Goal: Task Accomplishment & Management: Use online tool/utility

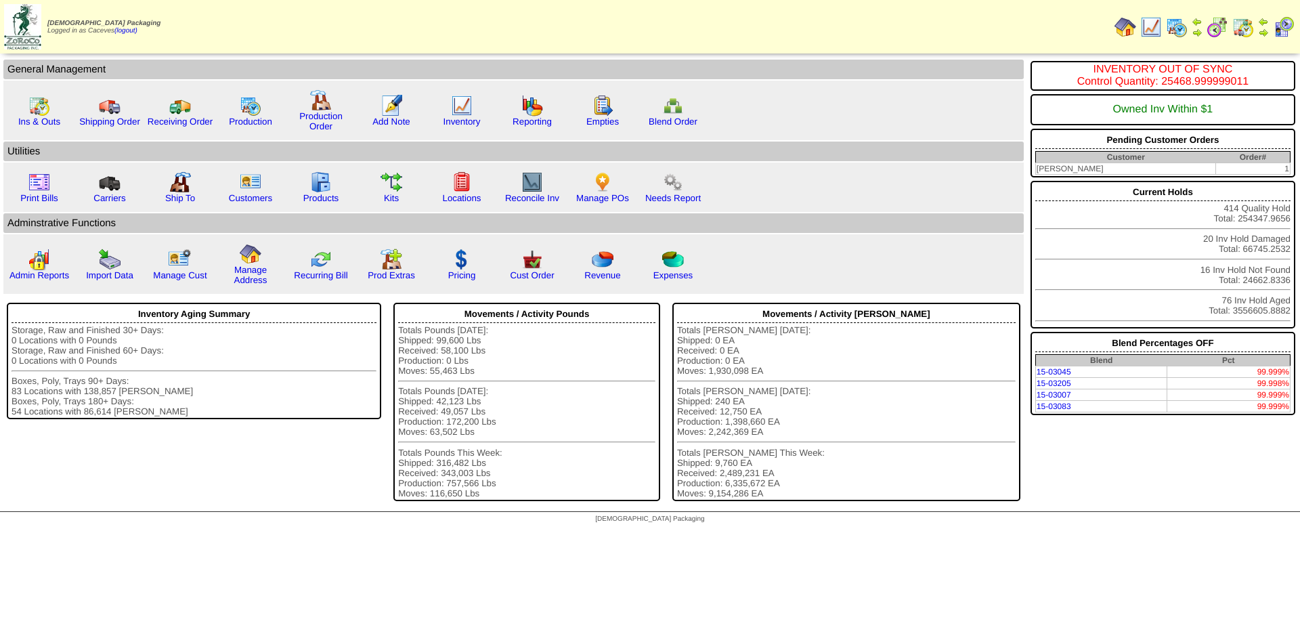
click at [1184, 26] on img at bounding box center [1177, 27] width 22 height 22
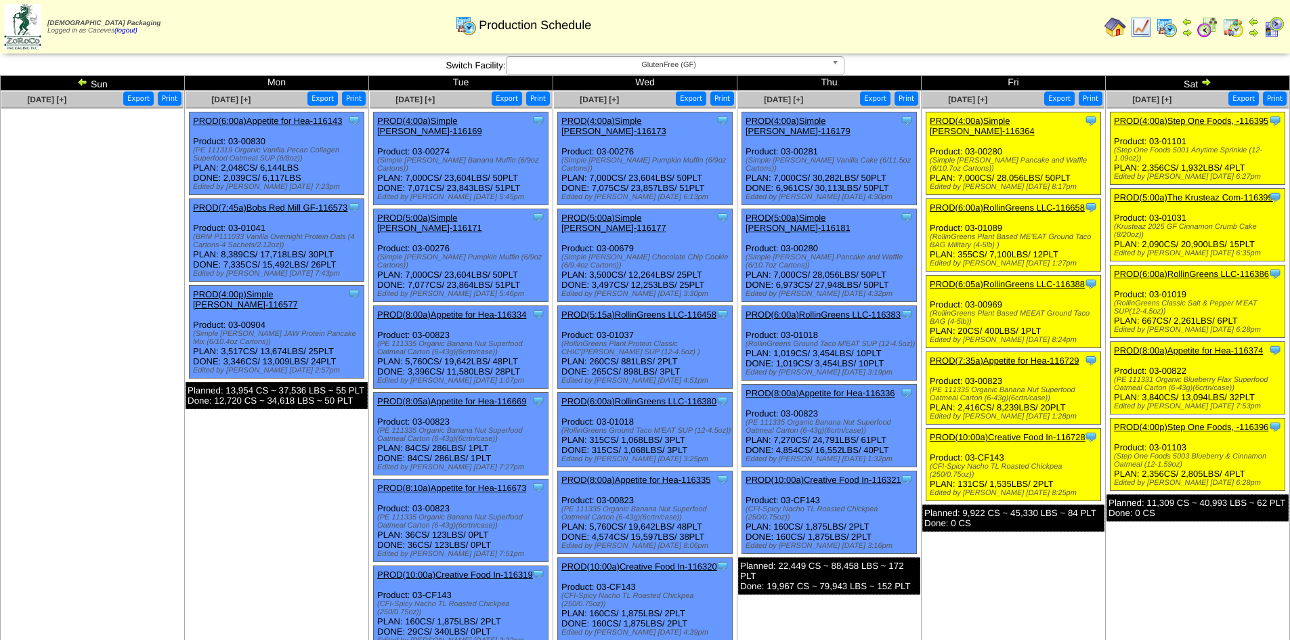
click at [987, 552] on td "Sep 12 [+] Print Export Clone Item PROD(4:00a)Simple Mills-116364 Simple Mills …" at bounding box center [1014, 435] width 184 height 689
click at [1049, 356] on link "PROD(7:35a)Appetite for Hea-116729" at bounding box center [1004, 361] width 149 height 10
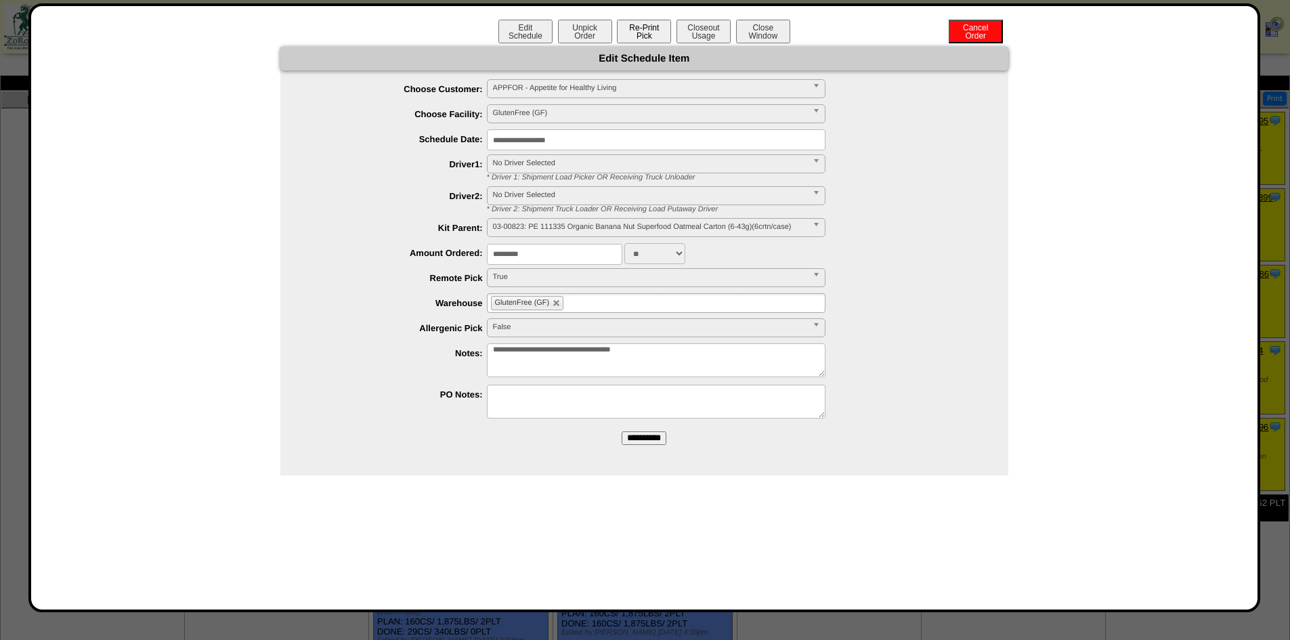
click at [646, 33] on button "Re-Print Pick" at bounding box center [644, 32] width 54 height 24
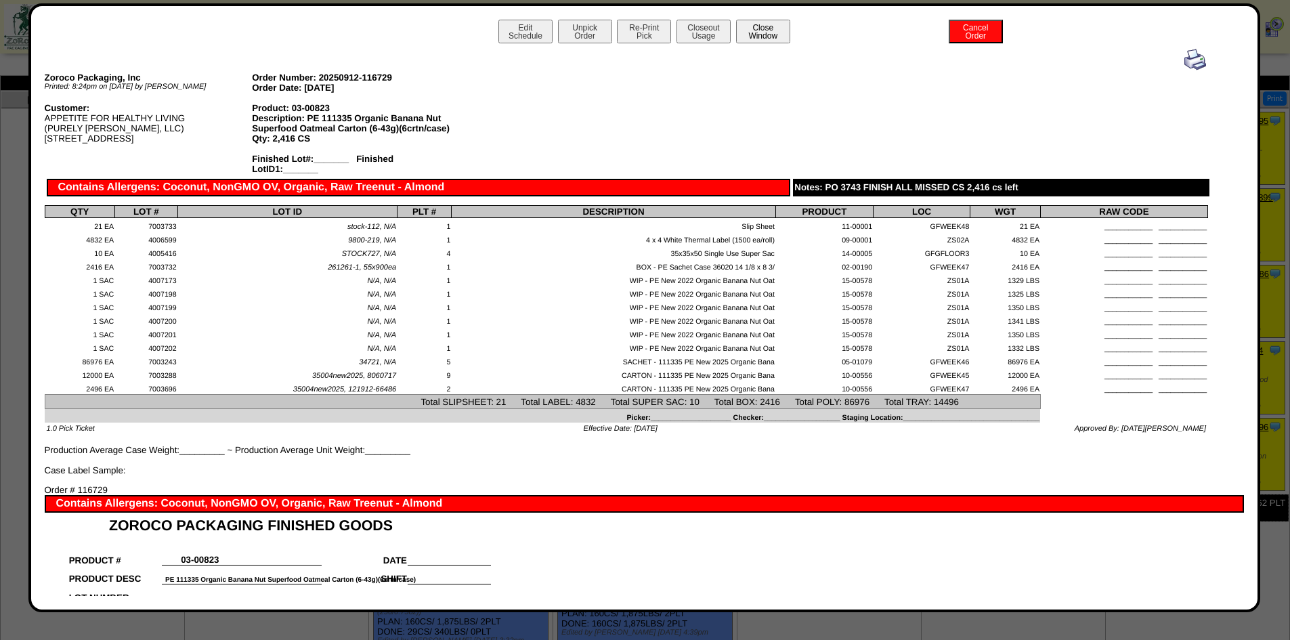
click at [765, 24] on button "Close Window" at bounding box center [763, 32] width 54 height 24
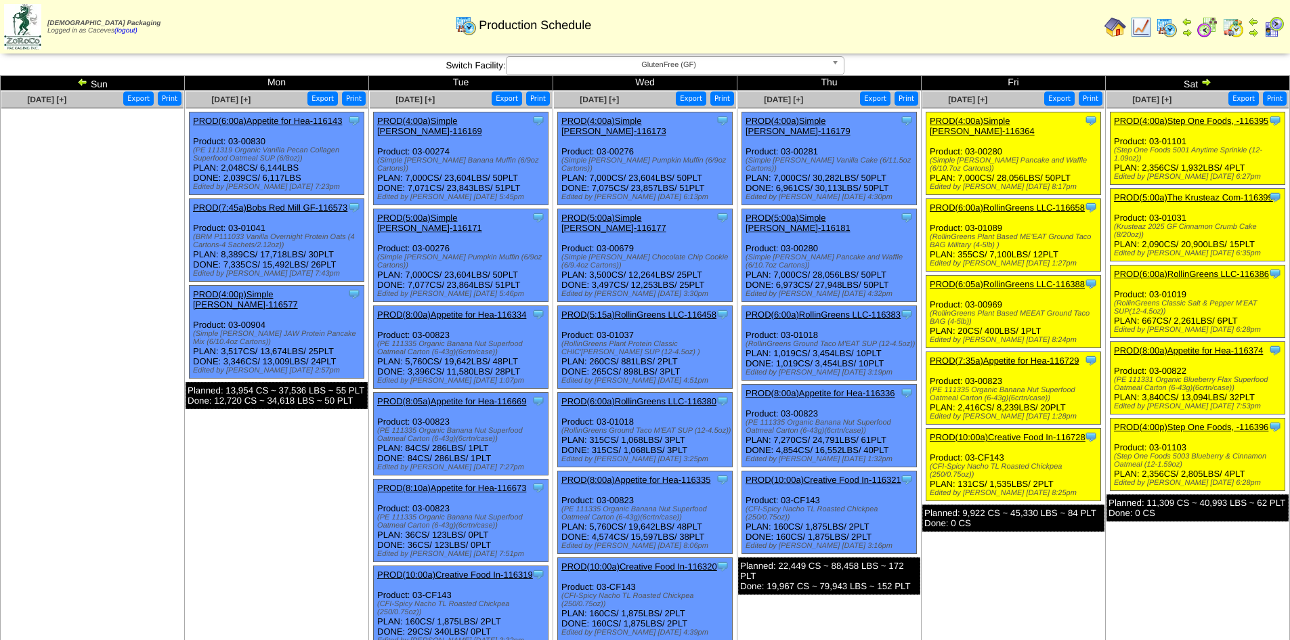
click at [1142, 28] on img at bounding box center [1141, 27] width 22 height 22
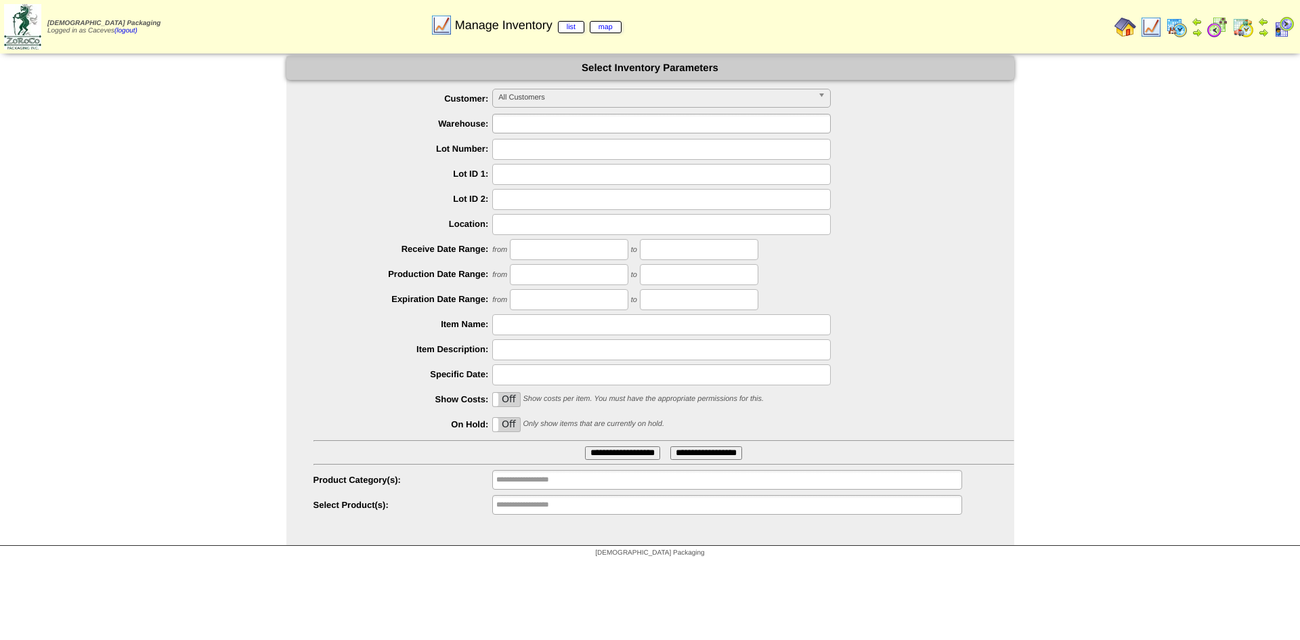
click at [546, 123] on input "text" at bounding box center [539, 123] width 87 height 17
click at [547, 180] on li "GlutenFree (GF)" at bounding box center [661, 183] width 337 height 14
click at [511, 484] on input "text" at bounding box center [539, 479] width 87 height 17
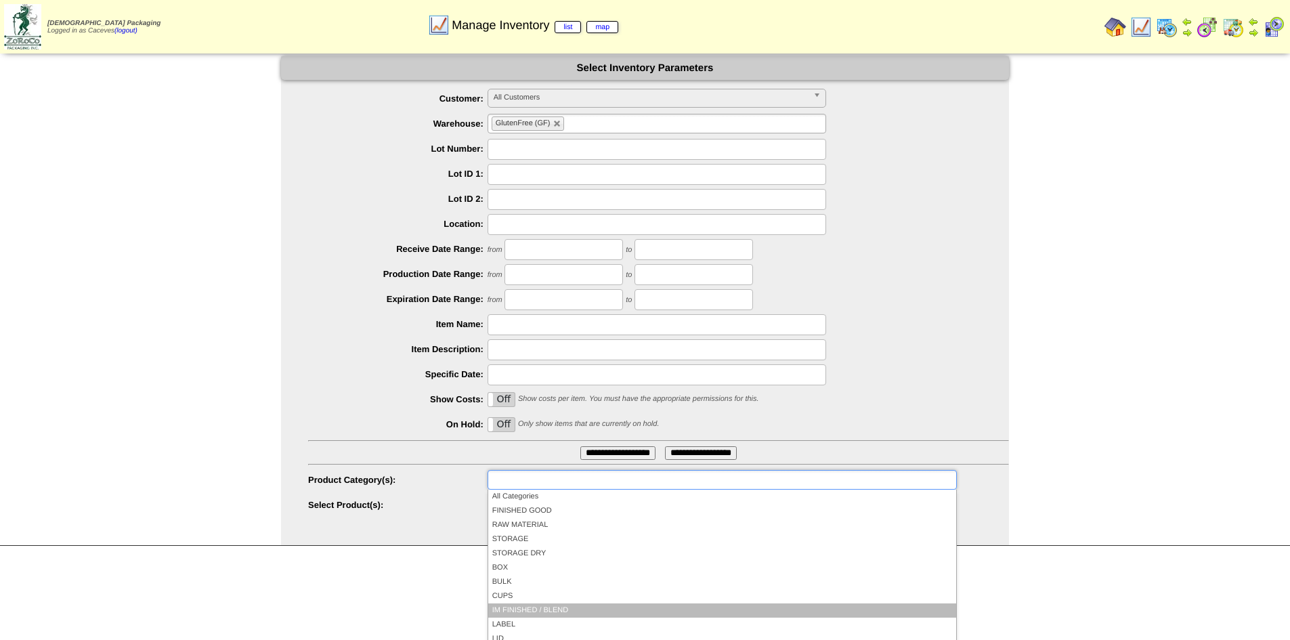
click at [532, 607] on li "IM FINISHED / BLEND" at bounding box center [722, 610] width 468 height 14
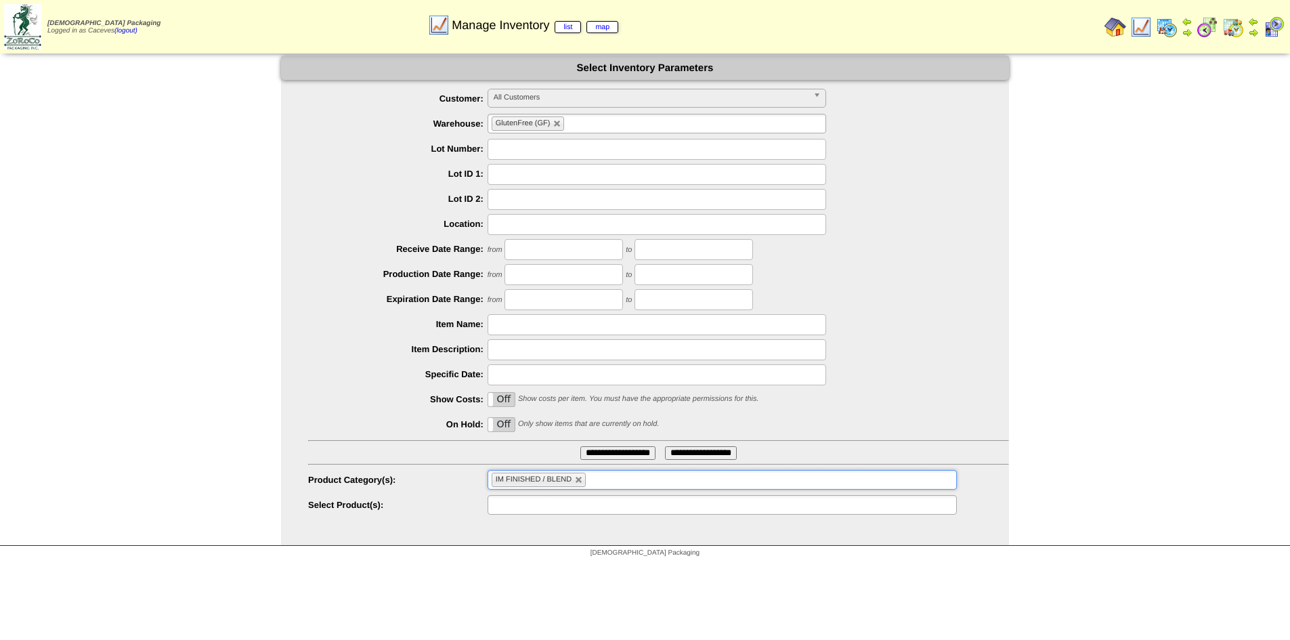
click at [537, 509] on input "text" at bounding box center [535, 504] width 87 height 17
type input "**********"
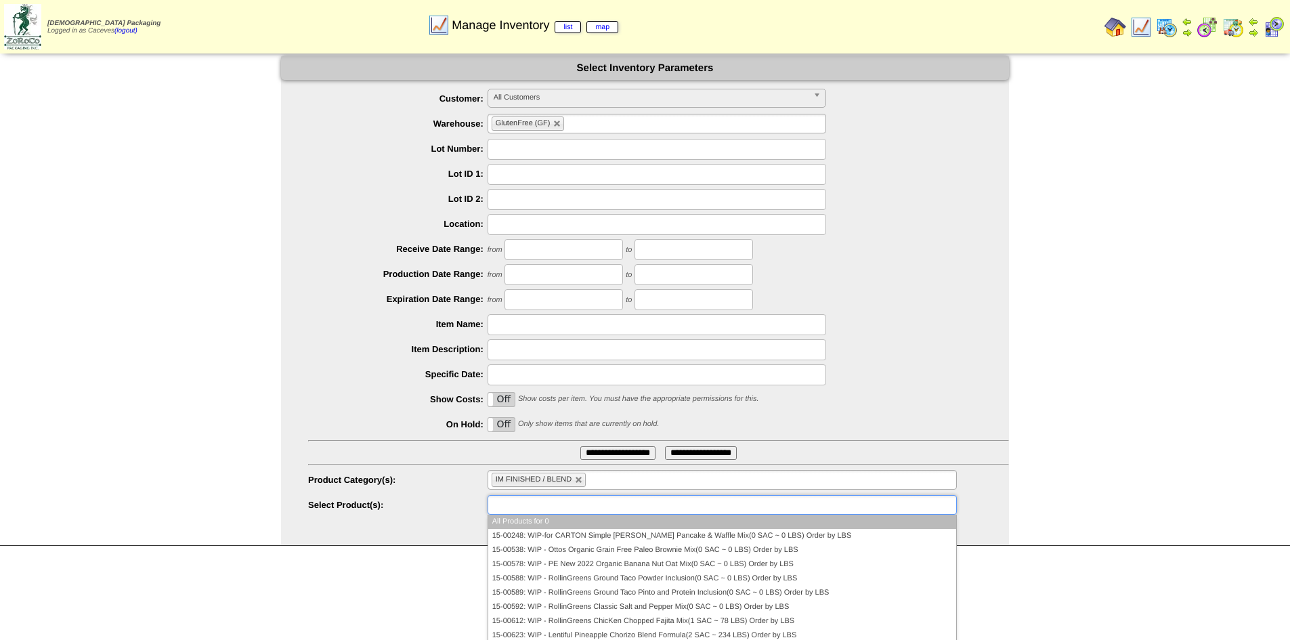
click at [587, 503] on ul at bounding box center [722, 505] width 469 height 20
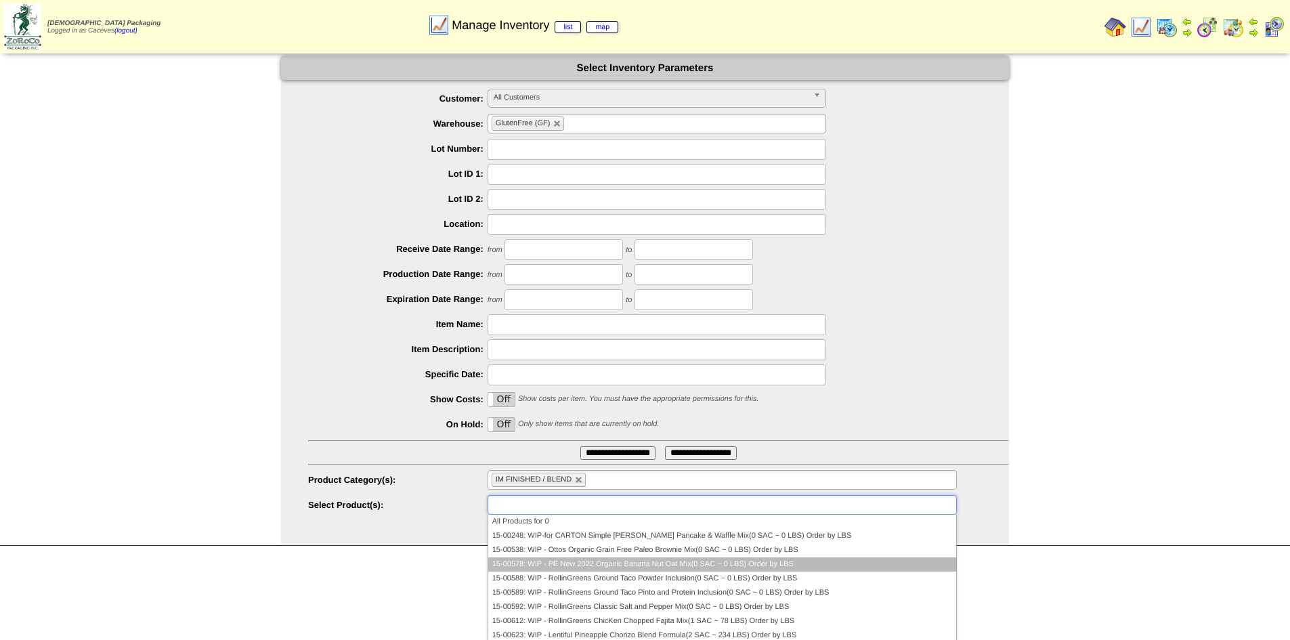
click at [655, 568] on li "15-00578: WIP - PE New 2022 Organic Banana Nut Oat Mix(0 SAC ~ 0 LBS) Order by …" at bounding box center [722, 564] width 468 height 14
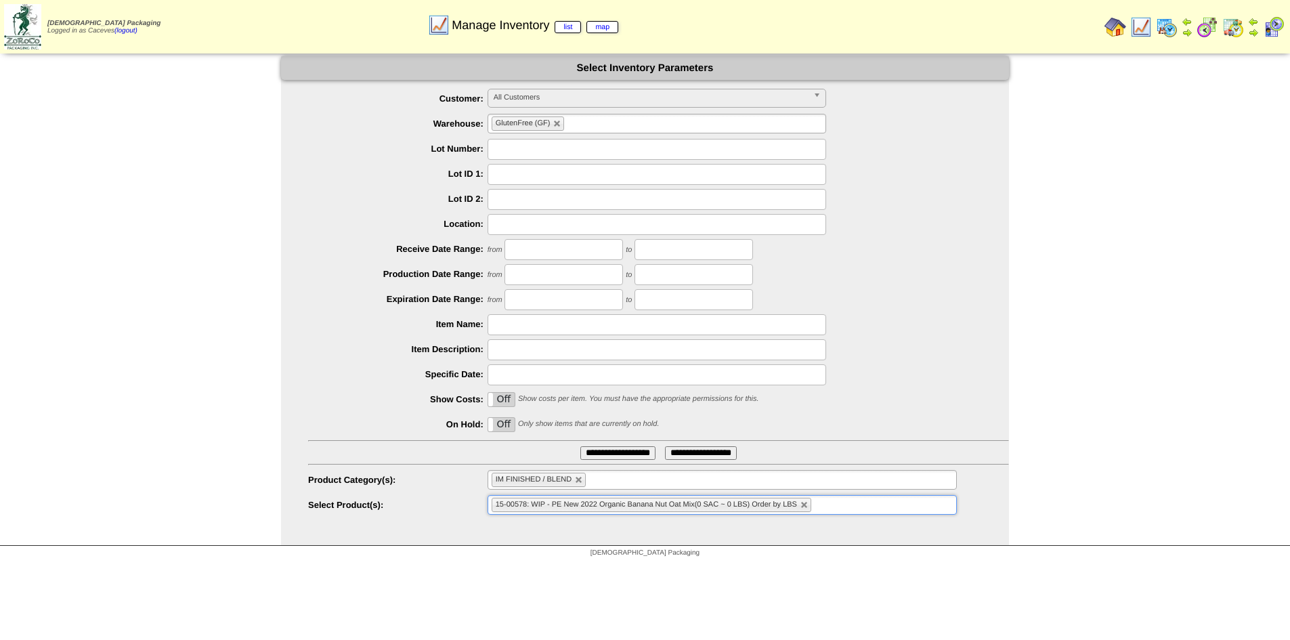
click at [604, 454] on input "**********" at bounding box center [617, 453] width 75 height 14
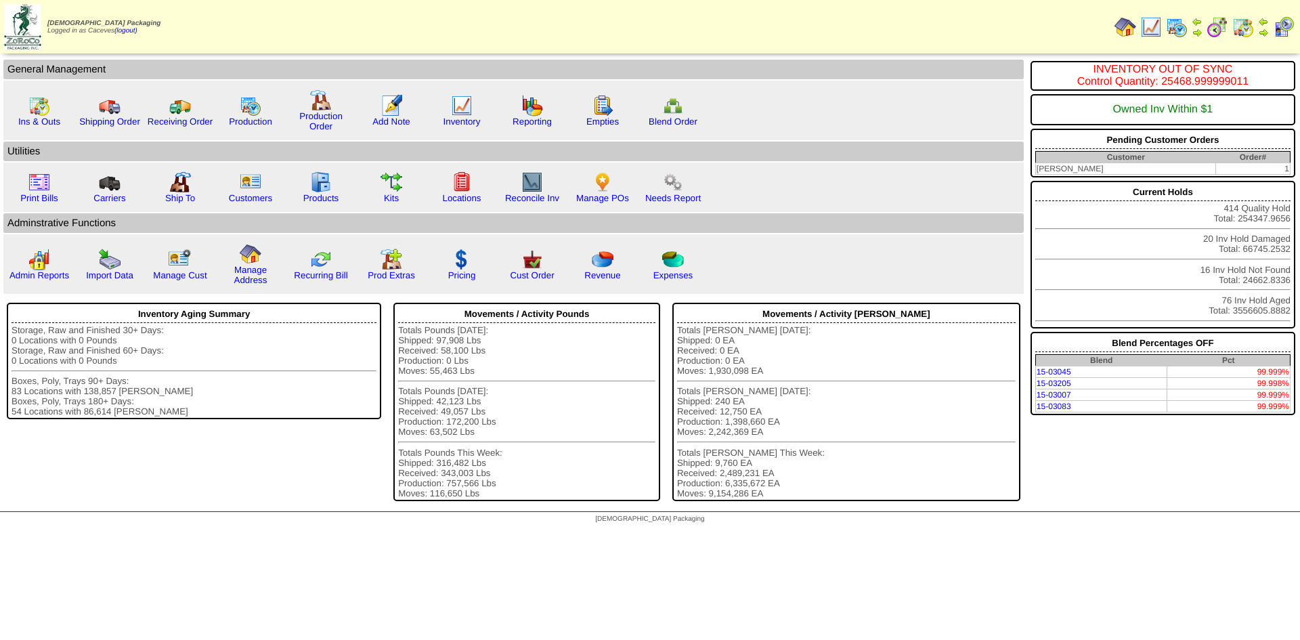
click at [1174, 29] on img at bounding box center [1177, 27] width 22 height 22
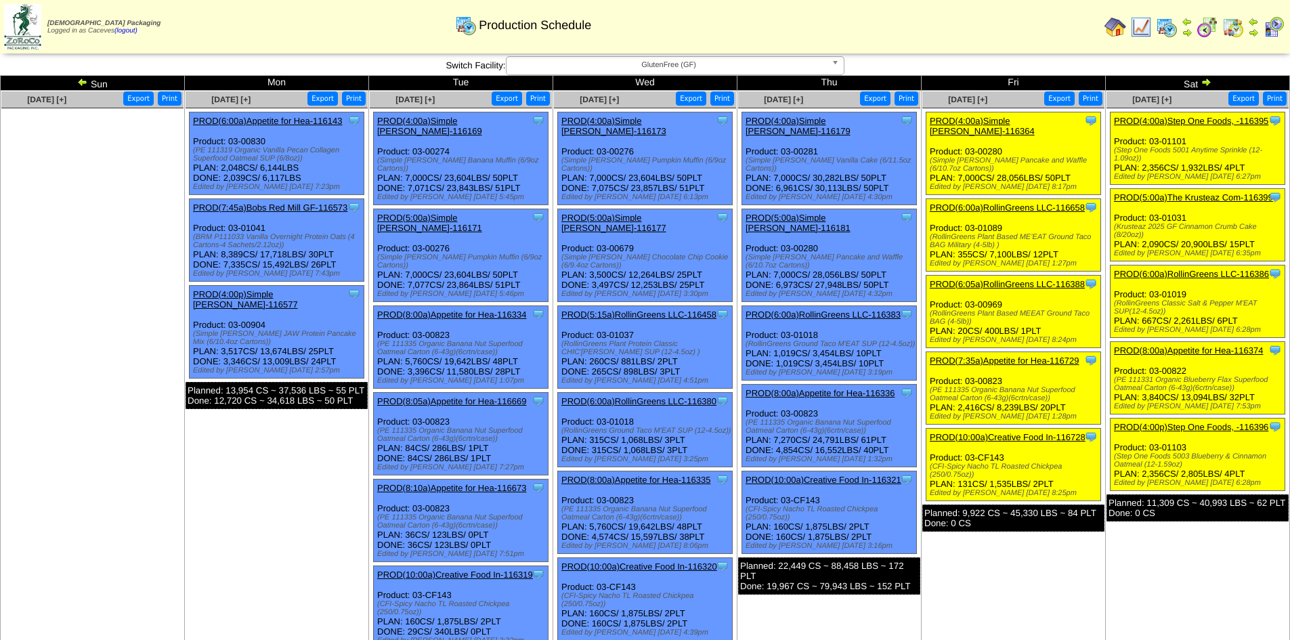
click at [1011, 356] on link "PROD(7:35a)Appetite for Hea-116729" at bounding box center [1004, 361] width 149 height 10
